Goal: Transaction & Acquisition: Purchase product/service

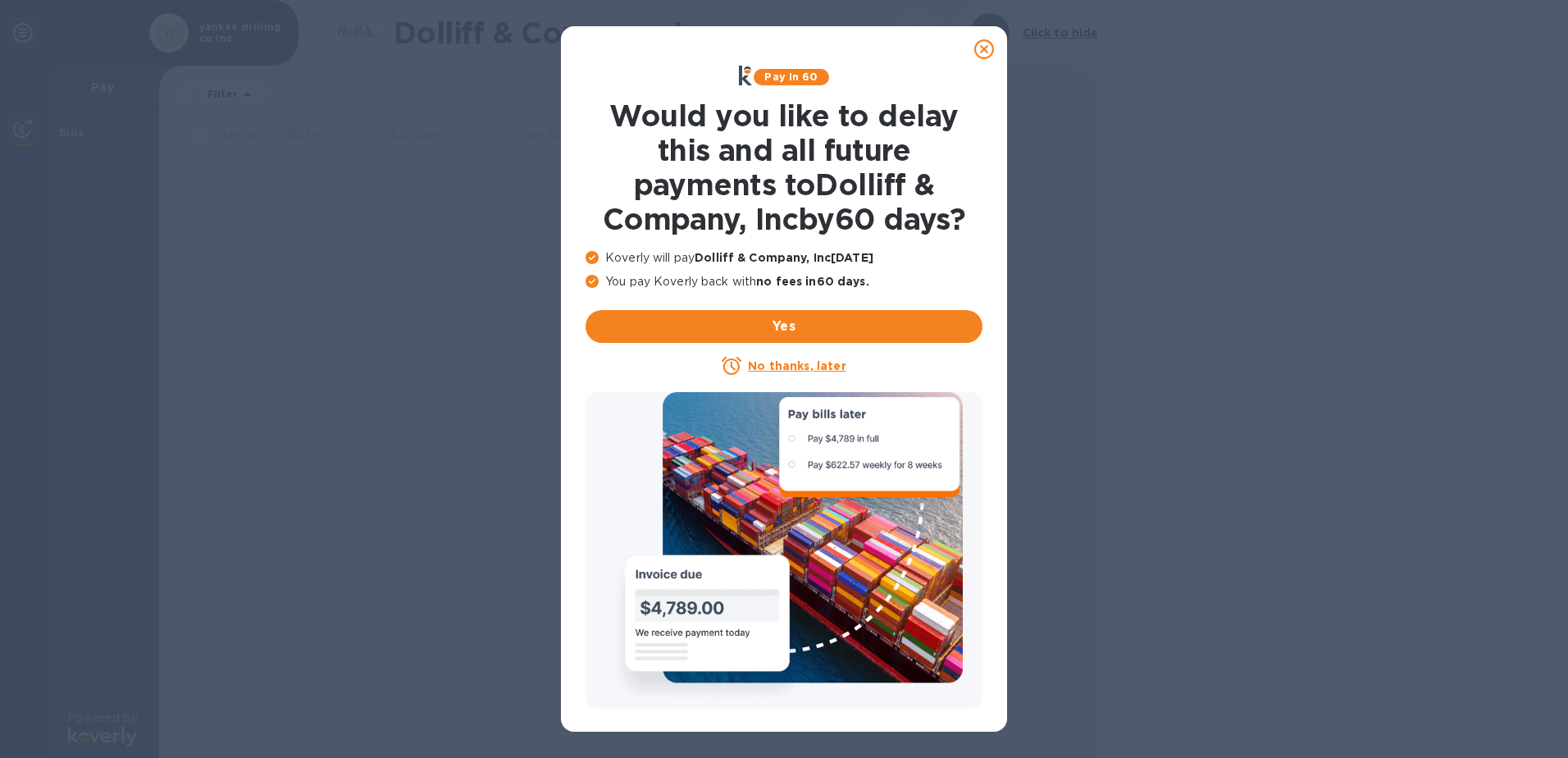
click at [788, 360] on u "No thanks, later" at bounding box center [796, 365] width 97 height 14
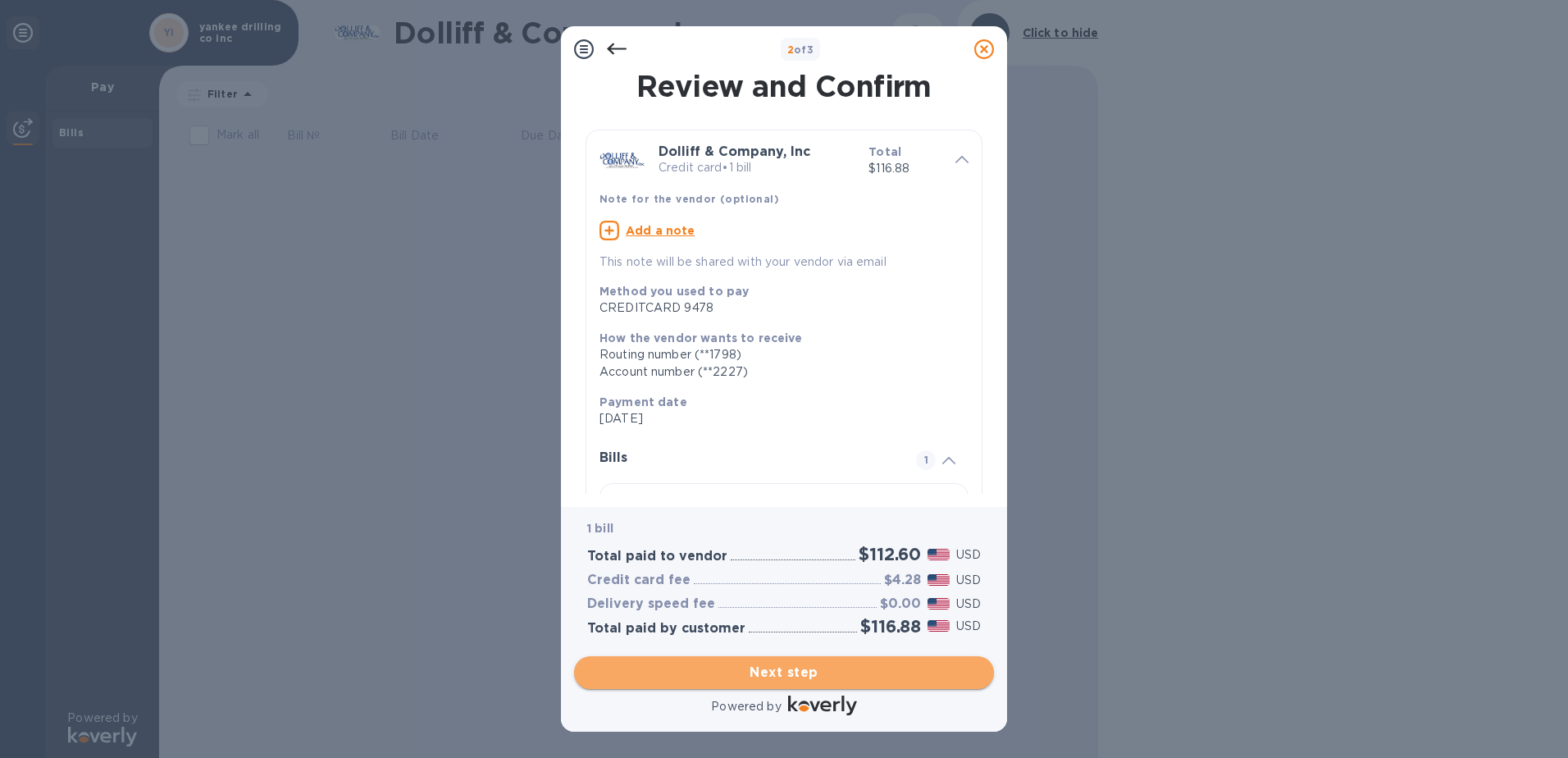
click at [737, 669] on span "Next step" at bounding box center [784, 672] width 394 height 19
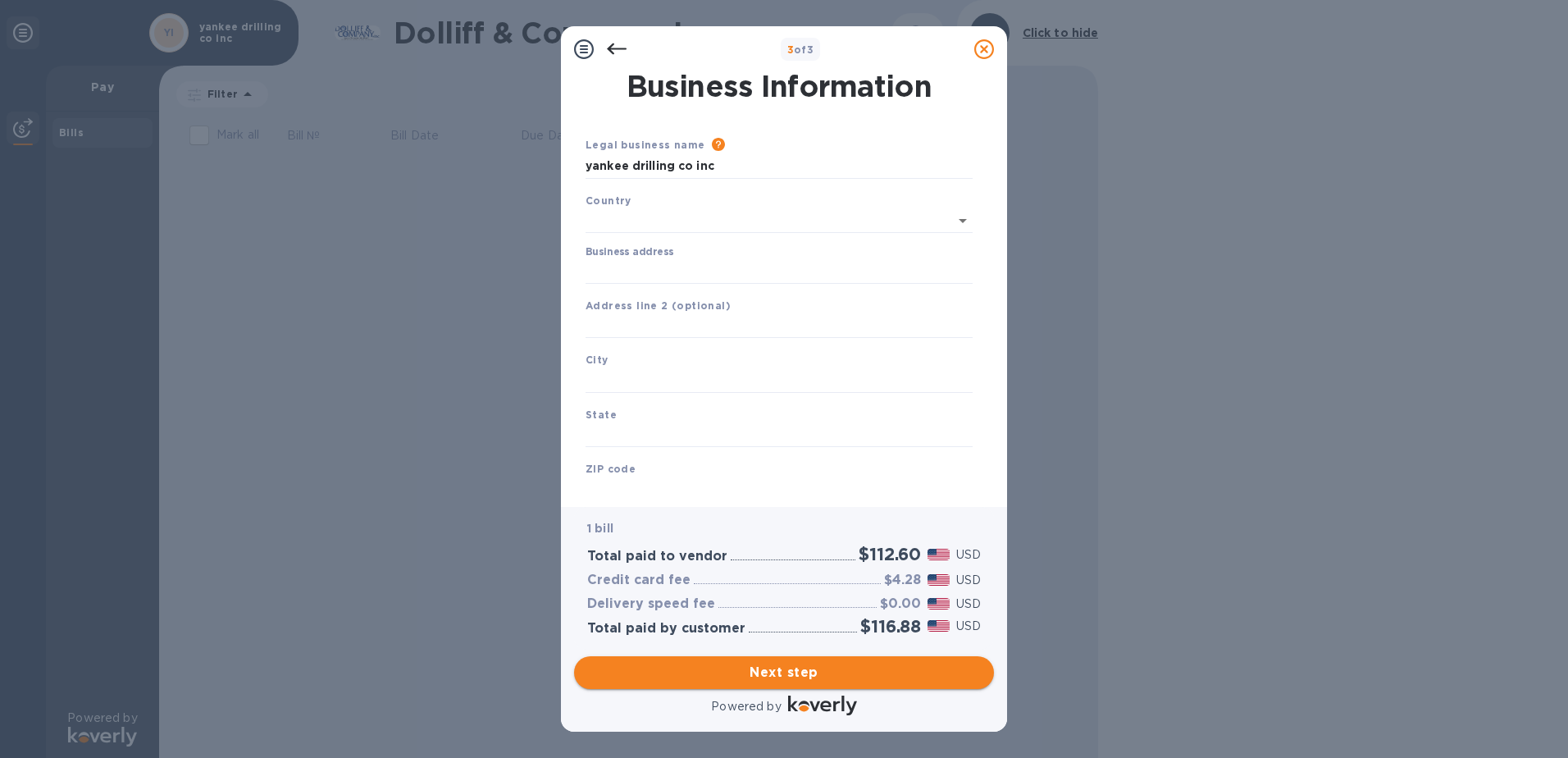
type input "[GEOGRAPHIC_DATA]"
click at [653, 269] on input "Business address" at bounding box center [779, 268] width 387 height 25
type input "[STREET_ADDRESS]"
type input "[GEOGRAPHIC_DATA]"
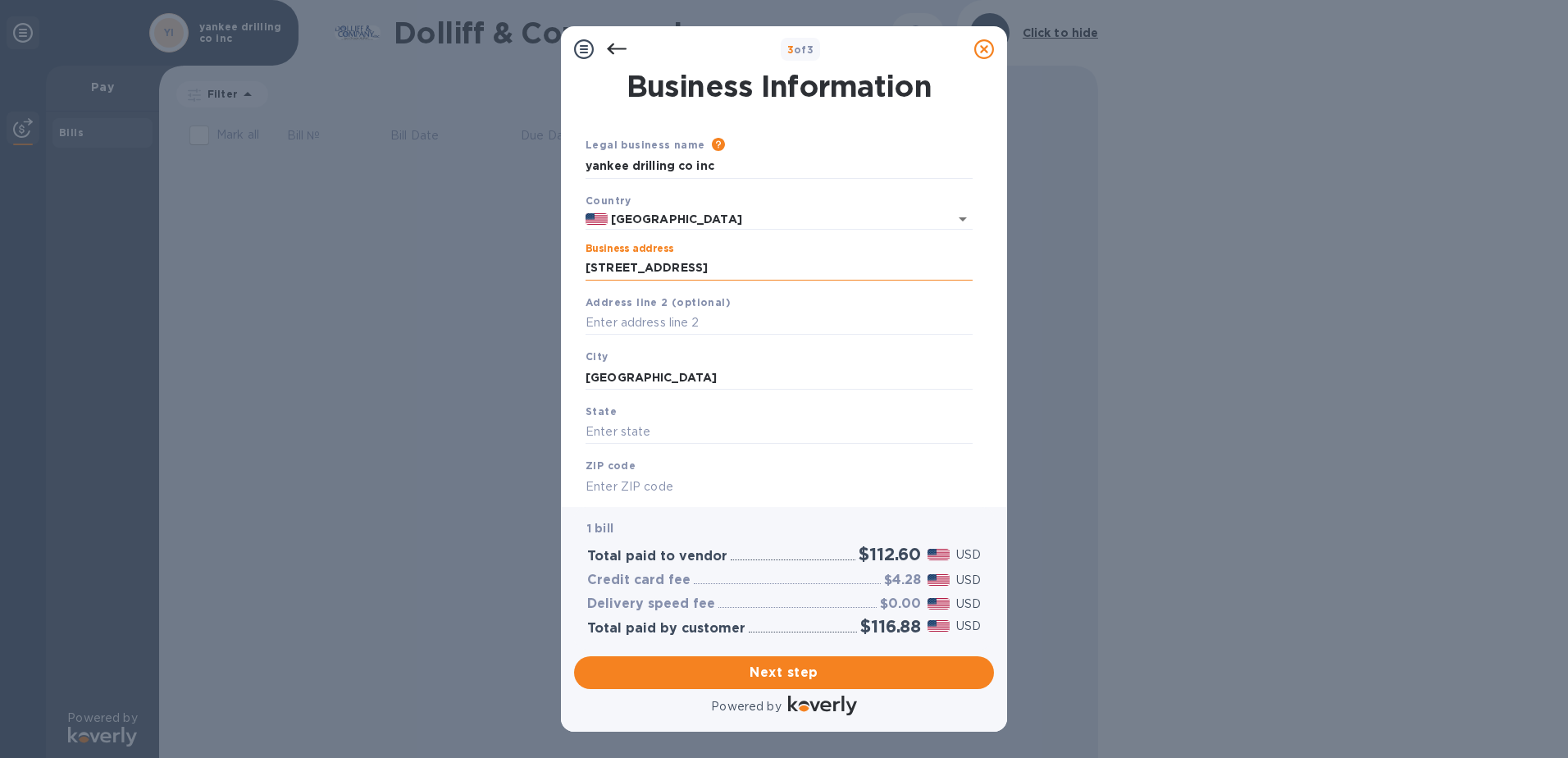
type input "ma"
type input "02762"
click at [824, 668] on span "Next step" at bounding box center [784, 672] width 394 height 19
drag, startPoint x: 658, startPoint y: 375, endPoint x: 569, endPoint y: 369, distance: 89.2
click at [569, 369] on div "Business Information Legal business name Please provide the legal name that app…" at bounding box center [784, 289] width 446 height 435
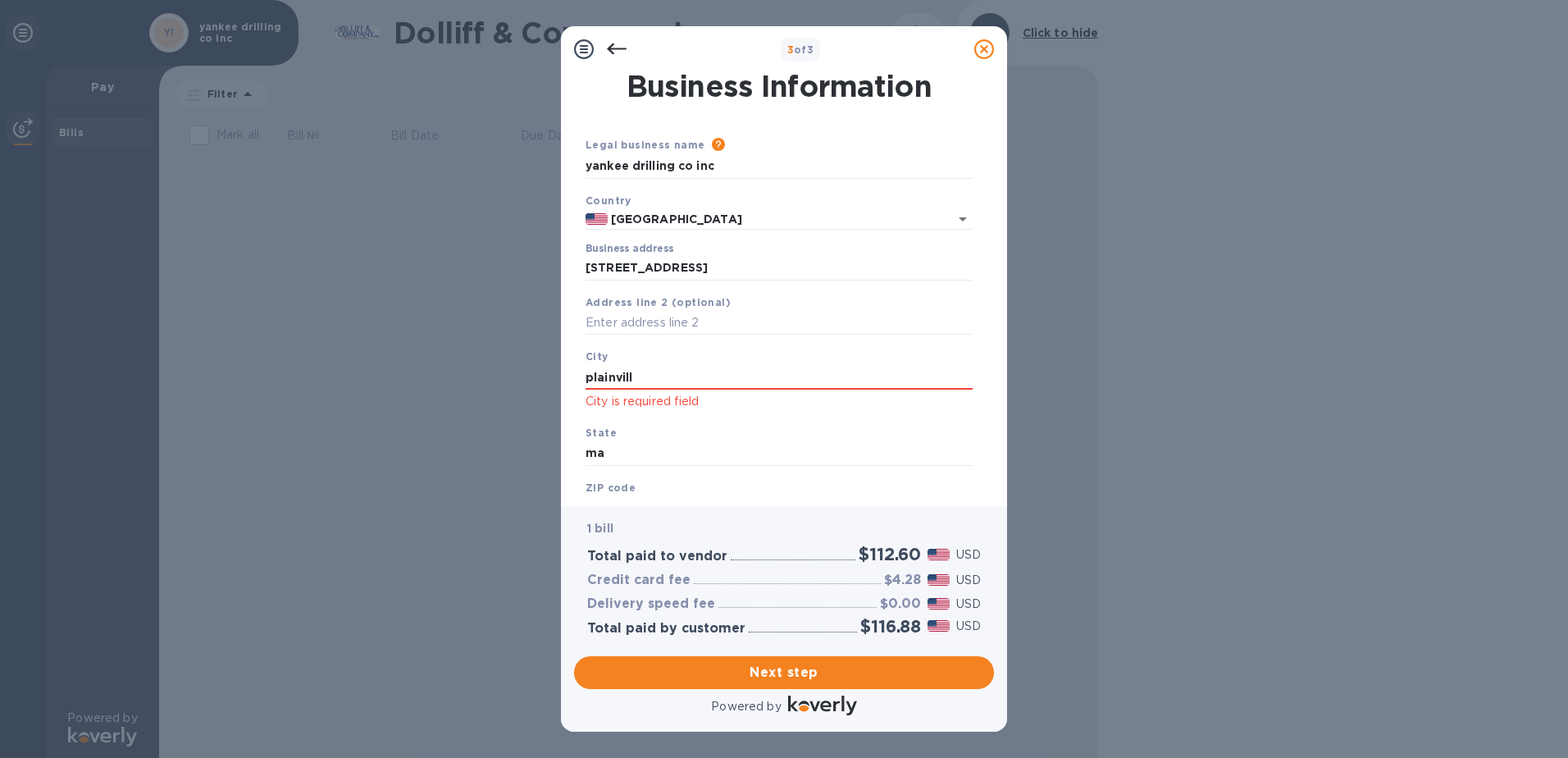
type input "[GEOGRAPHIC_DATA]"
click at [645, 477] on div "ZIP code 02762" at bounding box center [779, 500] width 400 height 55
click at [638, 484] on div "ZIP code 02762" at bounding box center [779, 500] width 400 height 55
click at [610, 488] on b "ZIP code" at bounding box center [611, 487] width 50 height 13
click at [616, 497] on div "Business Information Legal business name Please provide the legal name that app…" at bounding box center [784, 289] width 446 height 435
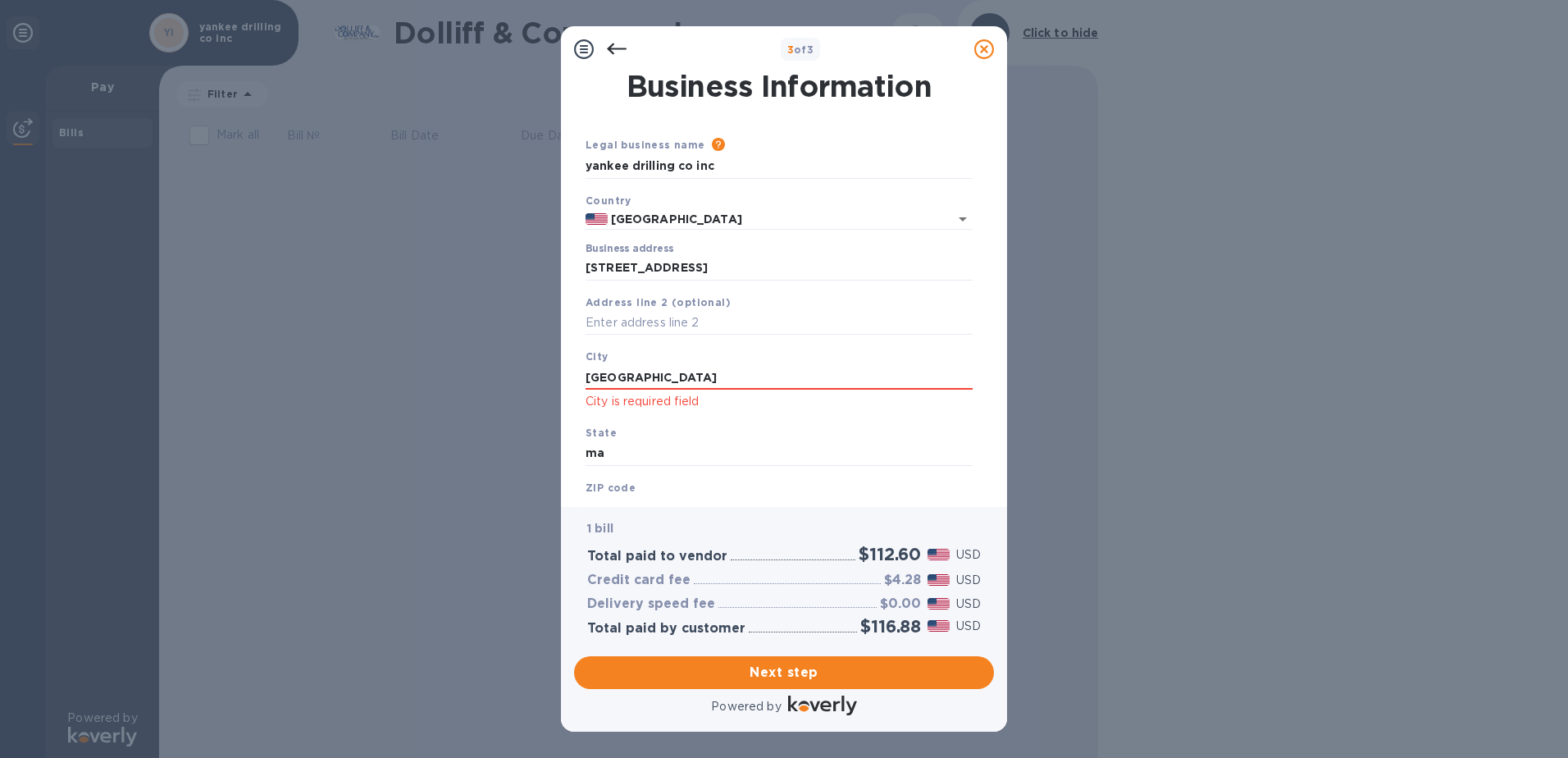
click at [614, 487] on b "ZIP code" at bounding box center [611, 487] width 50 height 13
click at [611, 453] on input "ma" at bounding box center [779, 453] width 387 height 25
type input "ma 02762"
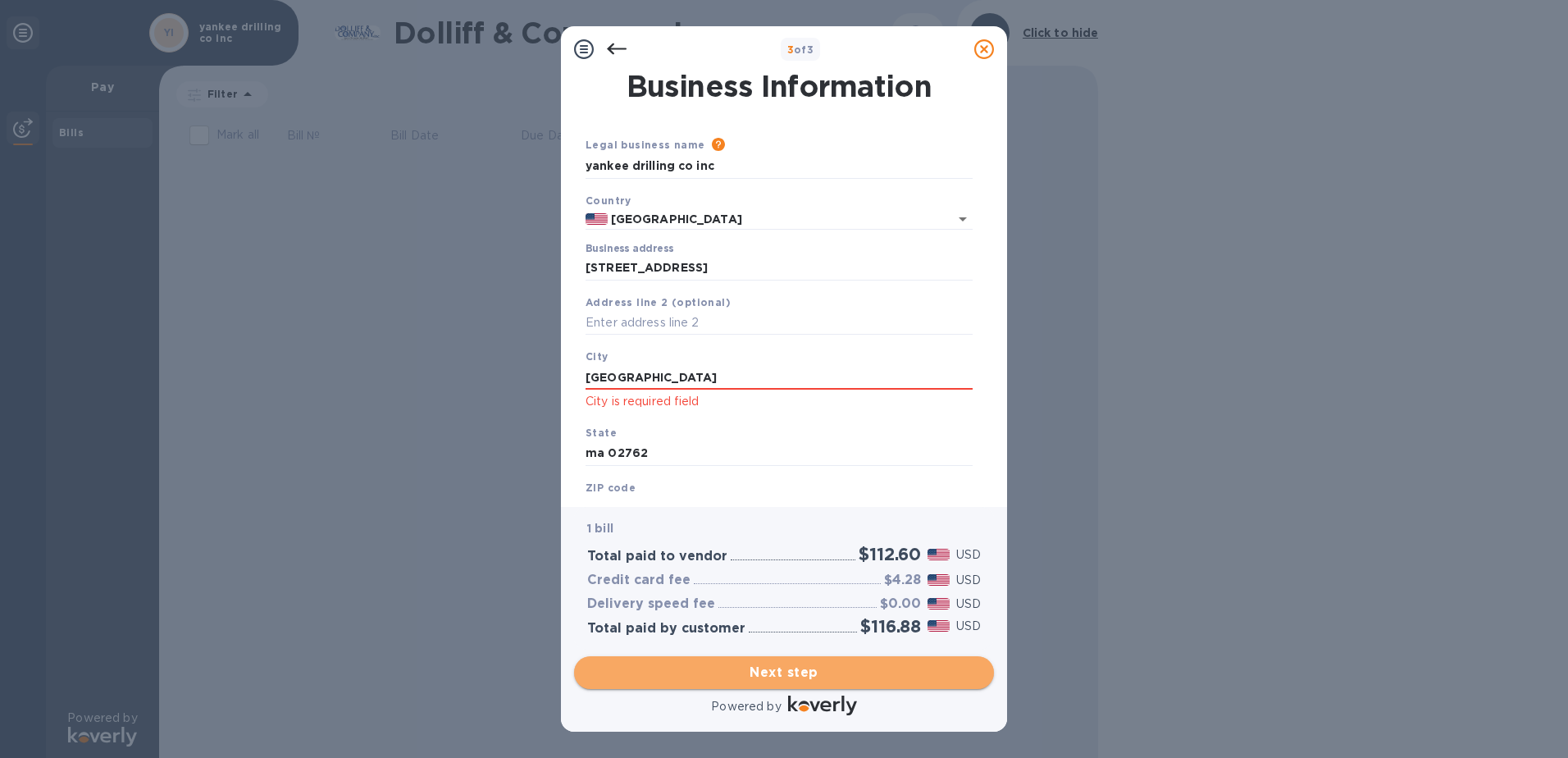
click at [702, 685] on button "Next step" at bounding box center [784, 672] width 420 height 33
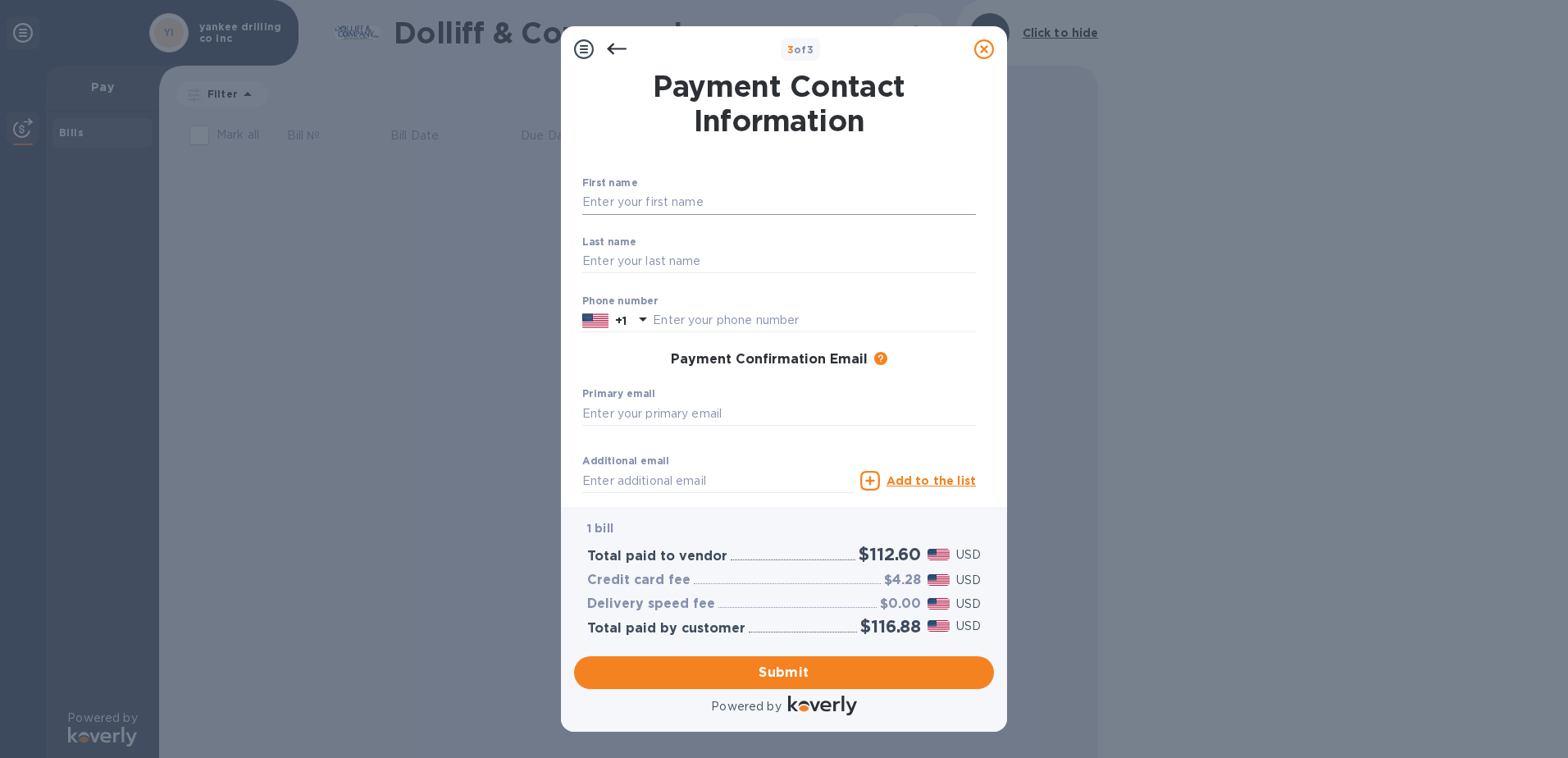
click at [614, 194] on input "text" at bounding box center [780, 203] width 394 height 25
type input "[PERSON_NAME]"
type input "5086950708"
type input "[EMAIL_ADDRESS][DOMAIN_NAME]"
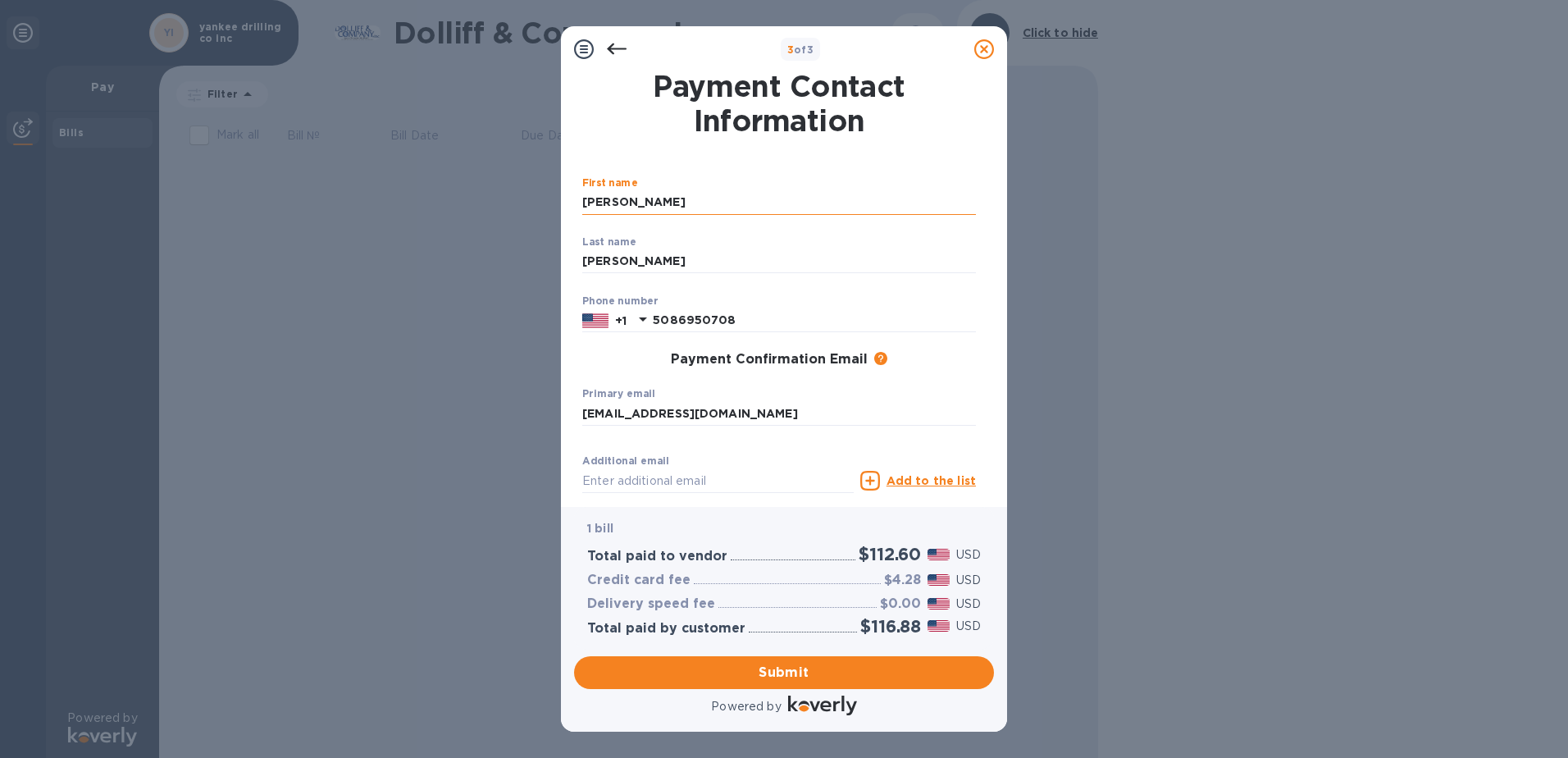
type input "[EMAIL_ADDRESS][DOMAIN_NAME]"
drag, startPoint x: 764, startPoint y: 316, endPoint x: 655, endPoint y: 314, distance: 109.0
click at [655, 314] on input "5086950708" at bounding box center [814, 321] width 323 height 25
type input "5087260783"
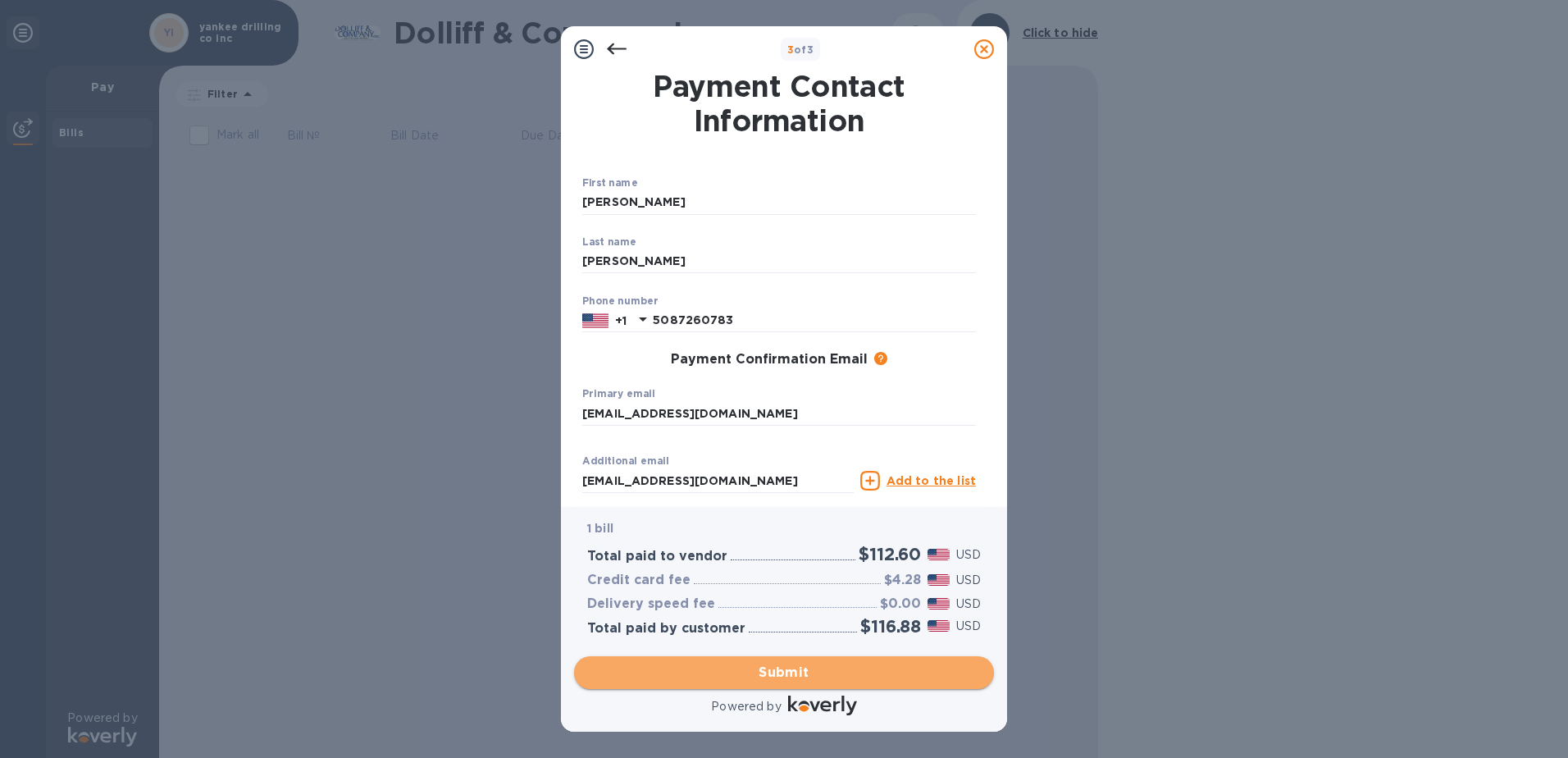
click at [732, 681] on span "Submit" at bounding box center [784, 672] width 394 height 19
